Goal: Check status: Check status

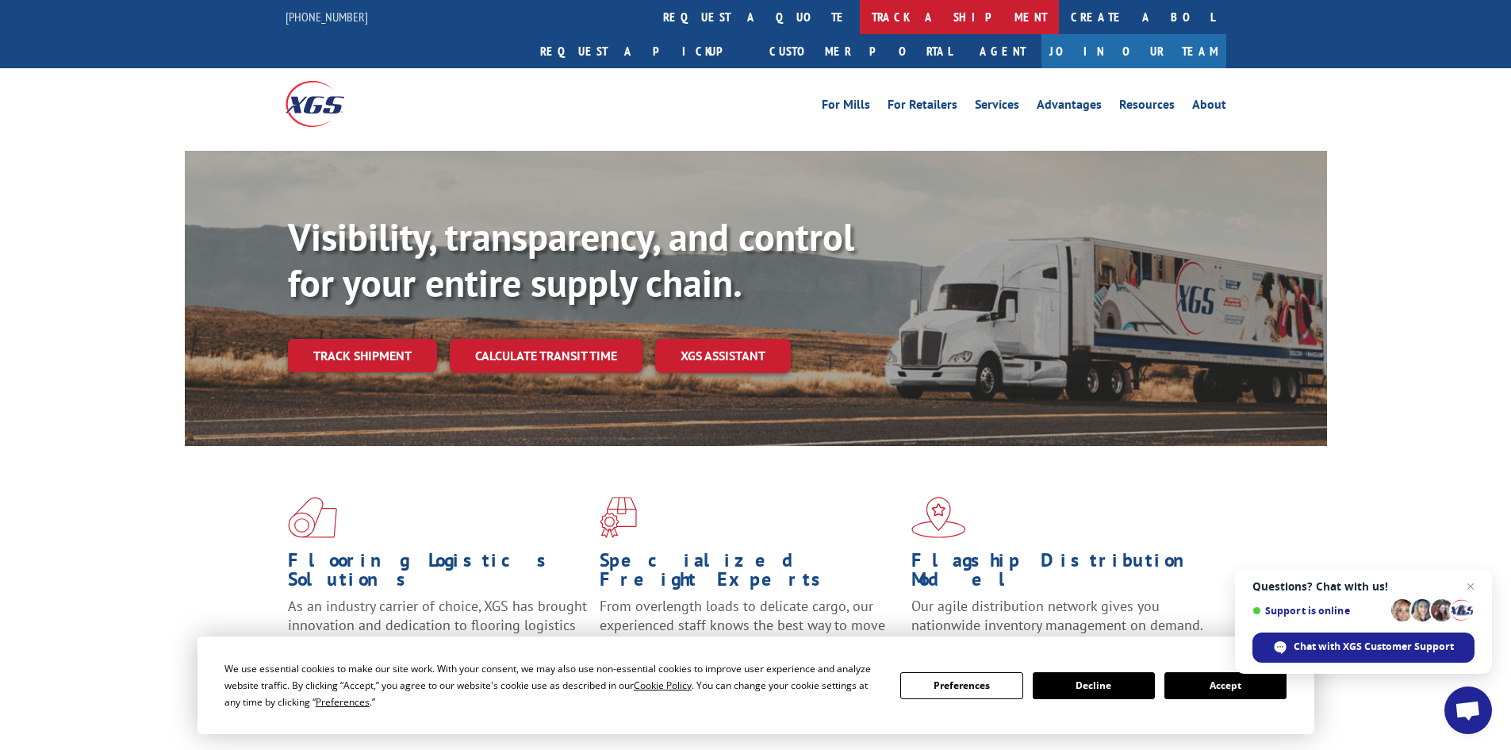
click at [860, 20] on link "track a shipment" at bounding box center [959, 17] width 199 height 34
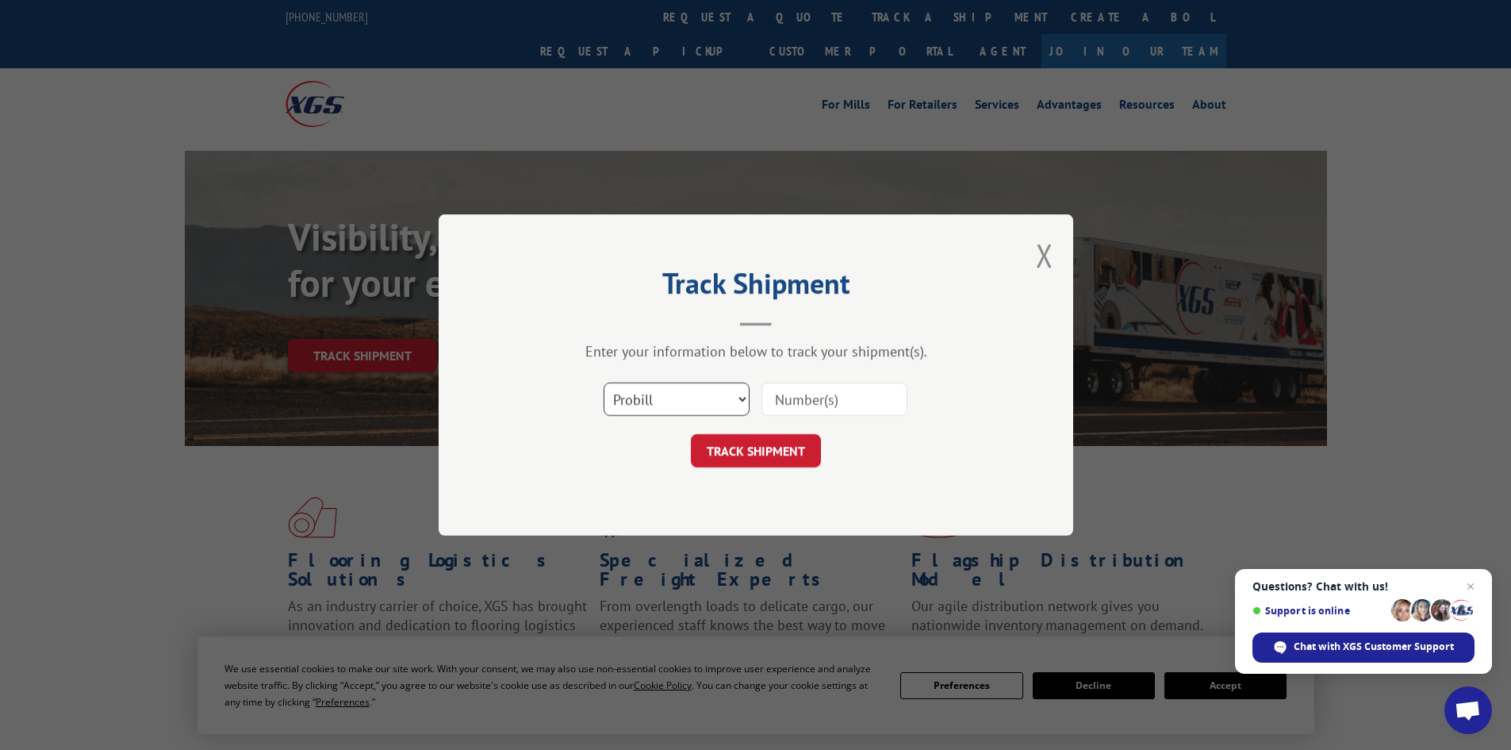
click at [700, 401] on select "Select category... Probill BOL PO" at bounding box center [677, 398] width 146 height 33
select select "bol"
click at [604, 382] on select "Select category... Probill BOL PO" at bounding box center [677, 398] width 146 height 33
click at [809, 392] on input at bounding box center [835, 398] width 146 height 33
paste input "7082811"
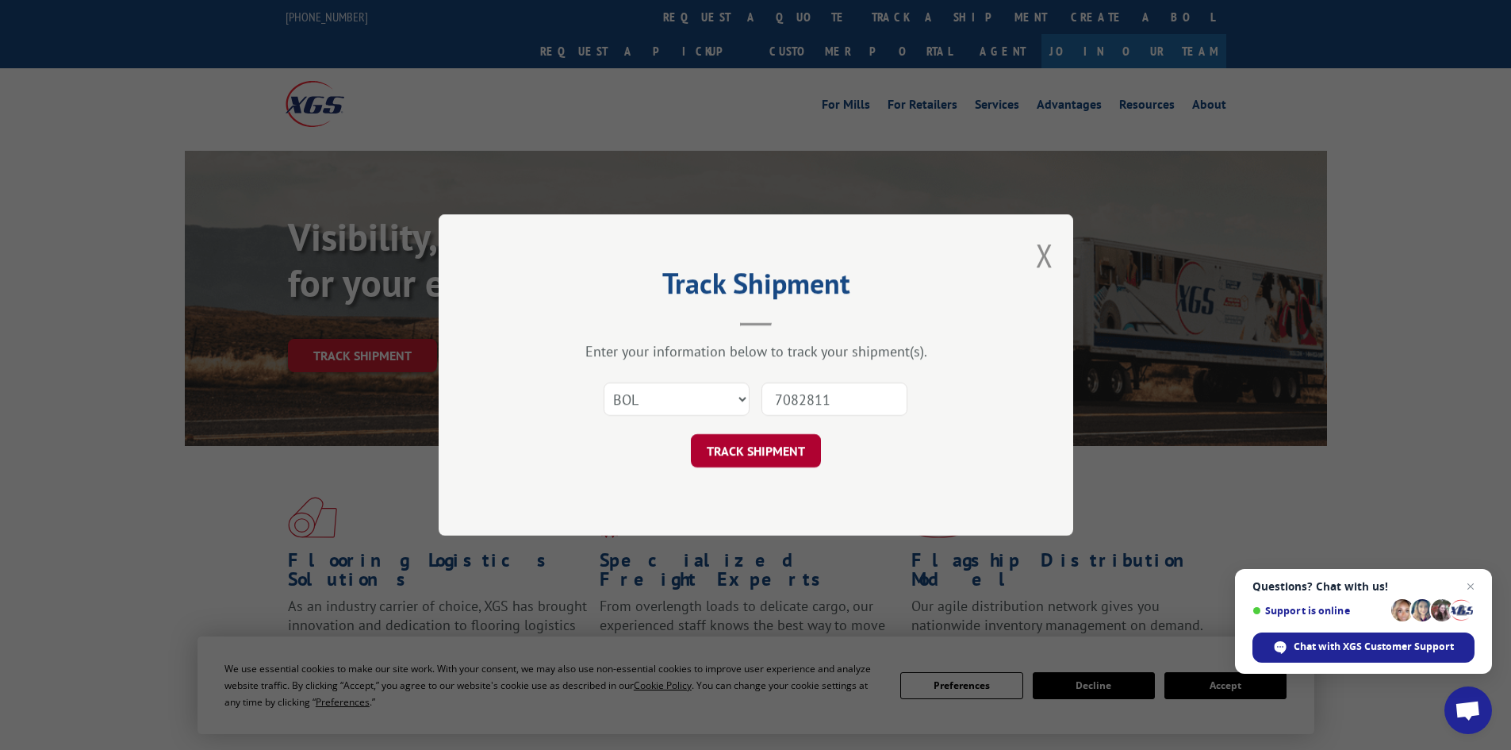
type input "7082811"
click at [794, 449] on button "TRACK SHIPMENT" at bounding box center [756, 450] width 130 height 33
